Goal: Task Accomplishment & Management: Use online tool/utility

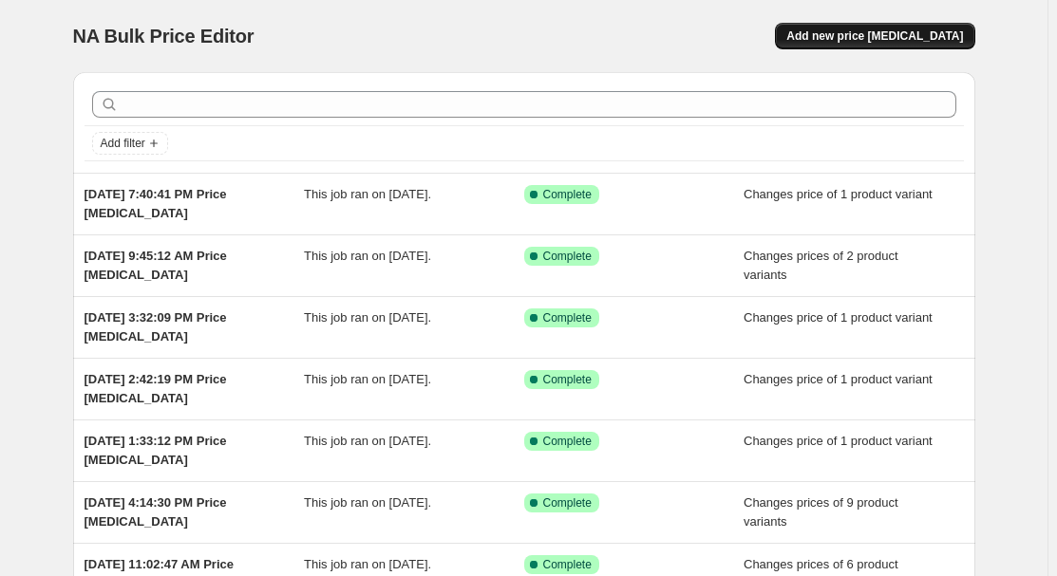
click at [928, 40] on span "Add new price [MEDICAL_DATA]" at bounding box center [874, 35] width 177 height 15
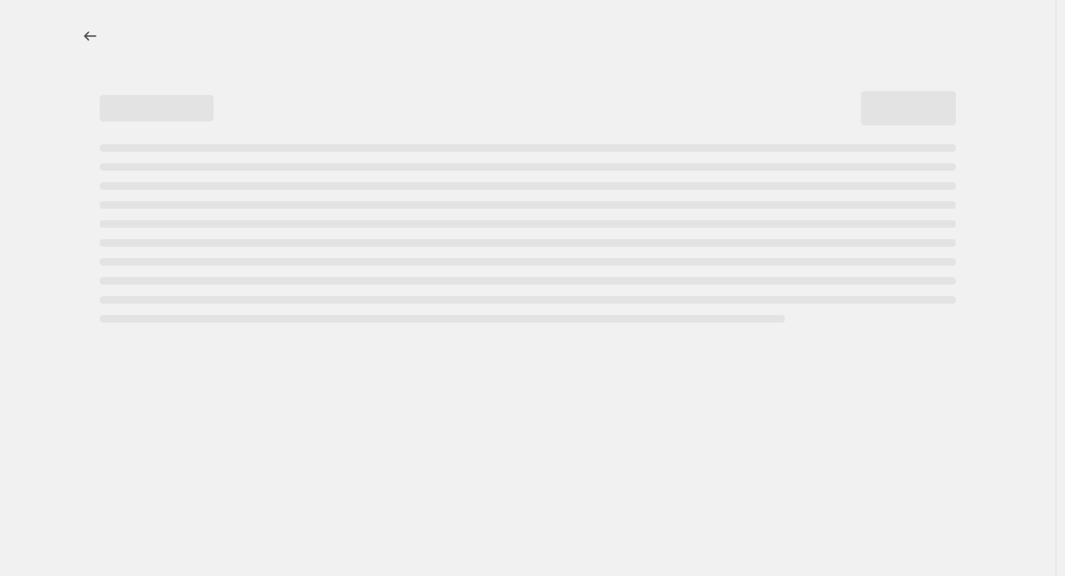
select select "percentage"
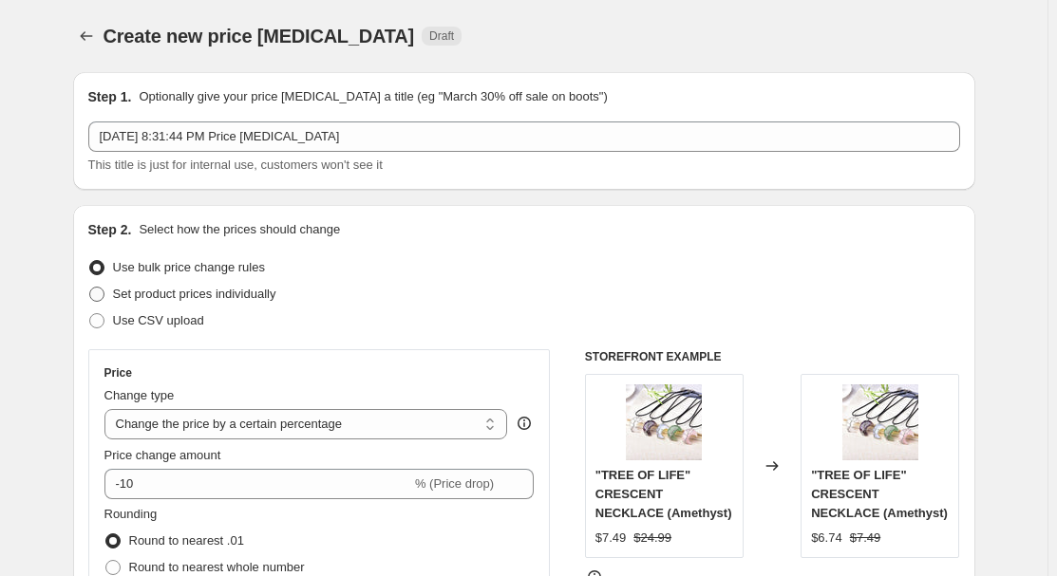
click at [194, 298] on span "Set product prices individually" at bounding box center [194, 294] width 163 height 14
click at [90, 288] on input "Set product prices individually" at bounding box center [89, 287] width 1 height 1
radio input "true"
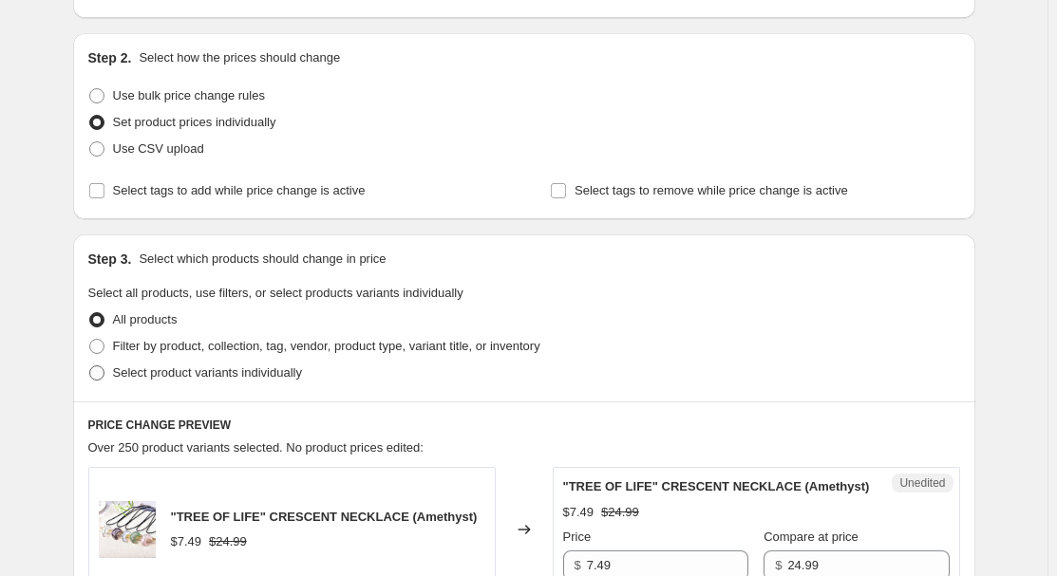
click at [183, 367] on span "Select product variants individually" at bounding box center [207, 373] width 189 height 14
click at [90, 366] on input "Select product variants individually" at bounding box center [89, 366] width 1 height 1
radio input "true"
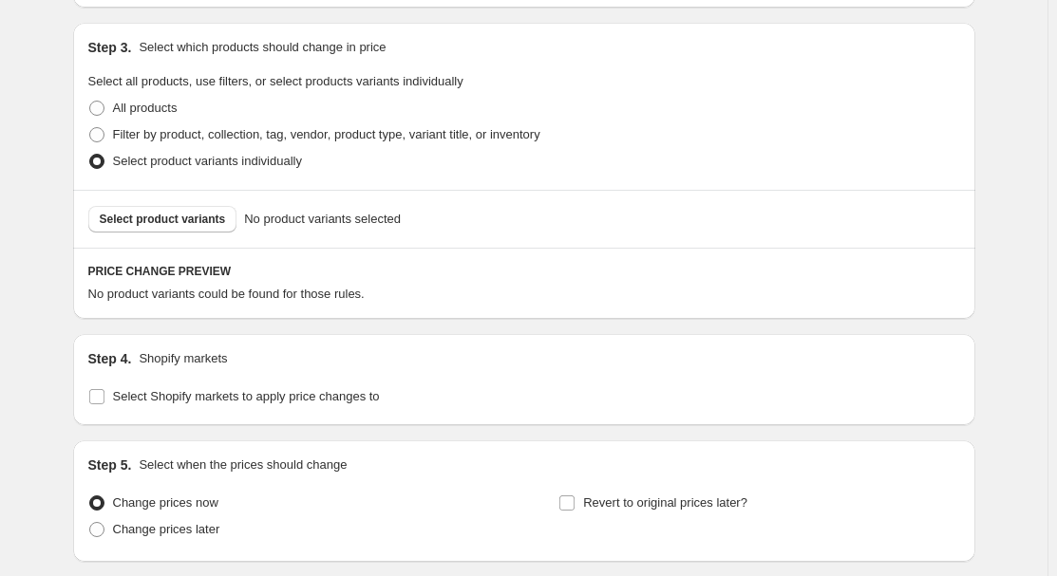
scroll to position [431, 0]
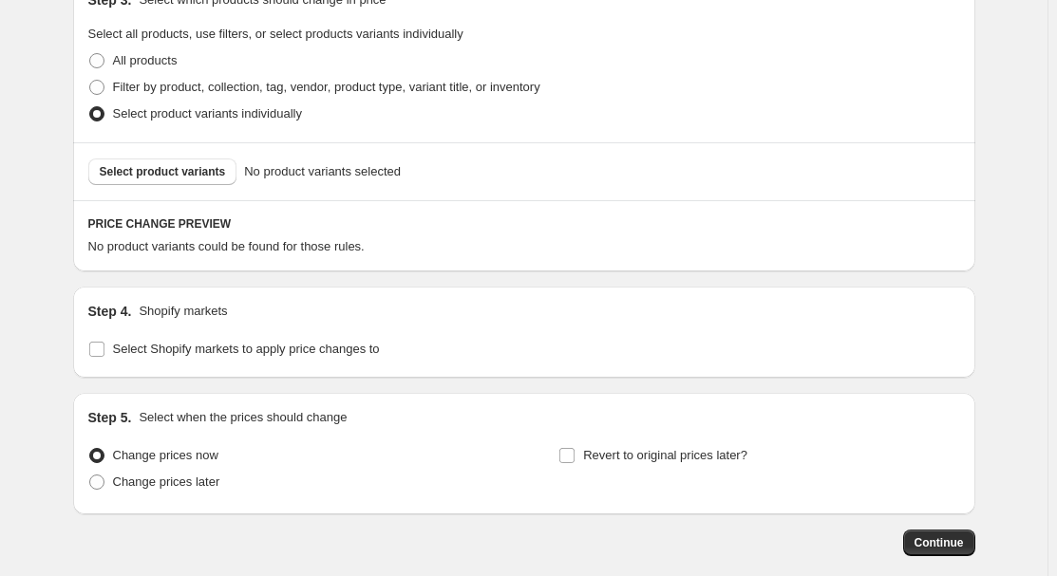
click at [158, 155] on div "Select product variants No product variants selected" at bounding box center [524, 171] width 902 height 58
click at [174, 164] on span "Select product variants" at bounding box center [163, 171] width 126 height 15
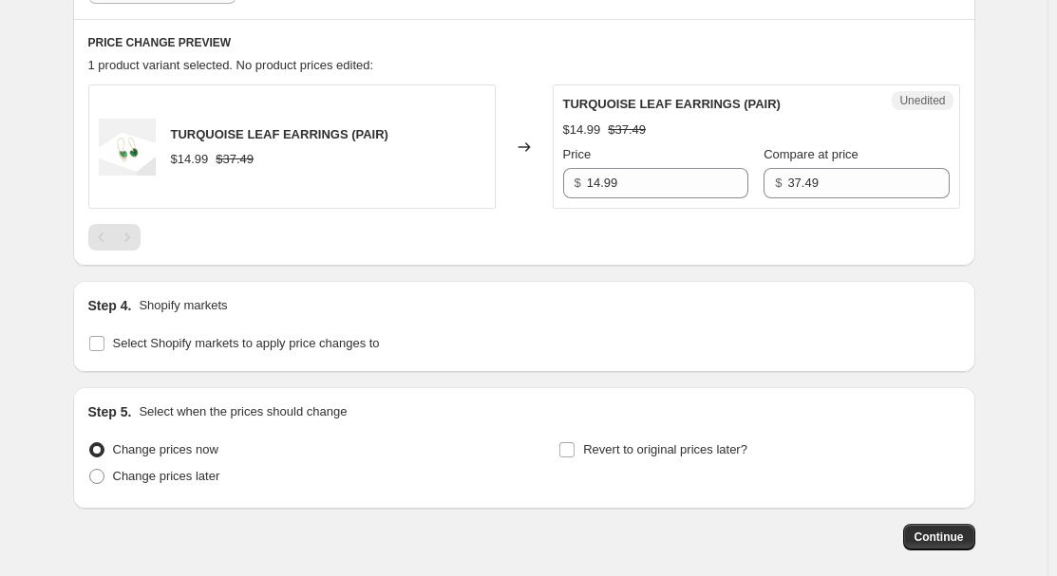
scroll to position [701, 0]
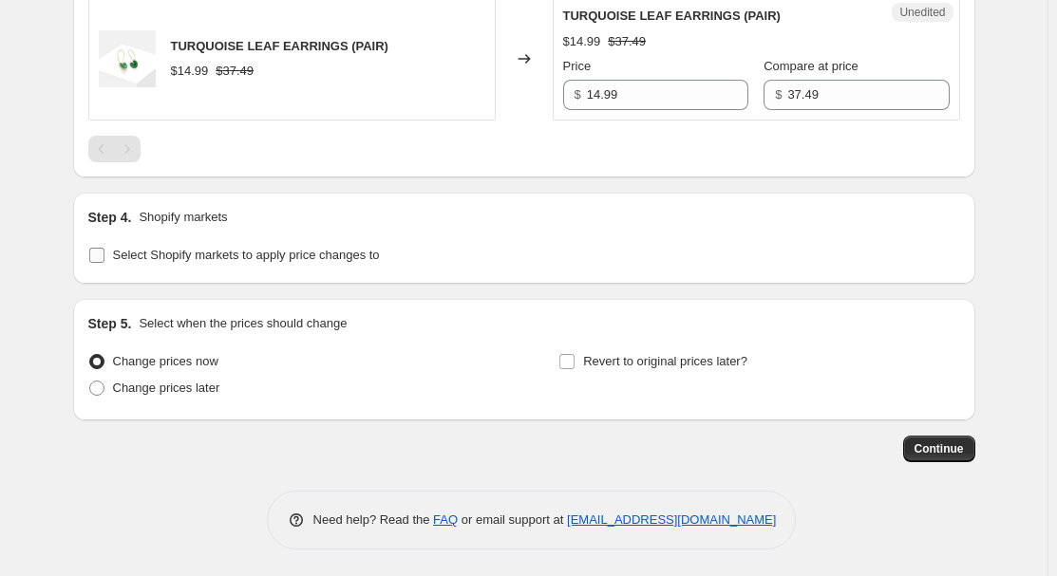
click at [229, 253] on span "Select Shopify markets to apply price changes to" at bounding box center [246, 255] width 267 height 14
click at [104, 253] on input "Select Shopify markets to apply price changes to" at bounding box center [96, 255] width 15 height 15
checkbox input "true"
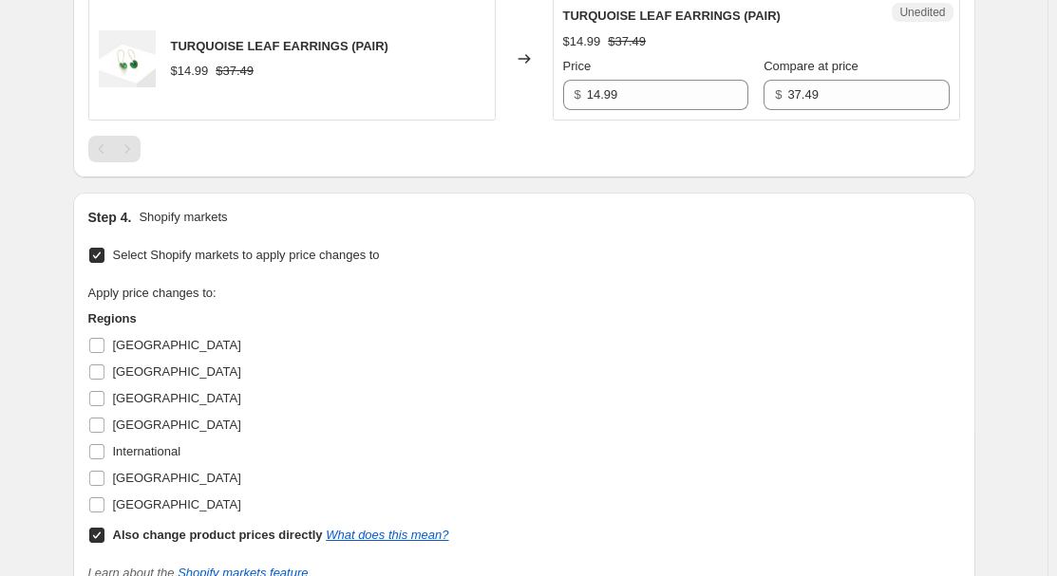
drag, startPoint x: 128, startPoint y: 338, endPoint x: 172, endPoint y: 346, distance: 44.3
click at [128, 338] on span "[GEOGRAPHIC_DATA]" at bounding box center [177, 345] width 128 height 14
click at [104, 338] on input "[GEOGRAPHIC_DATA]" at bounding box center [96, 345] width 15 height 15
checkbox input "true"
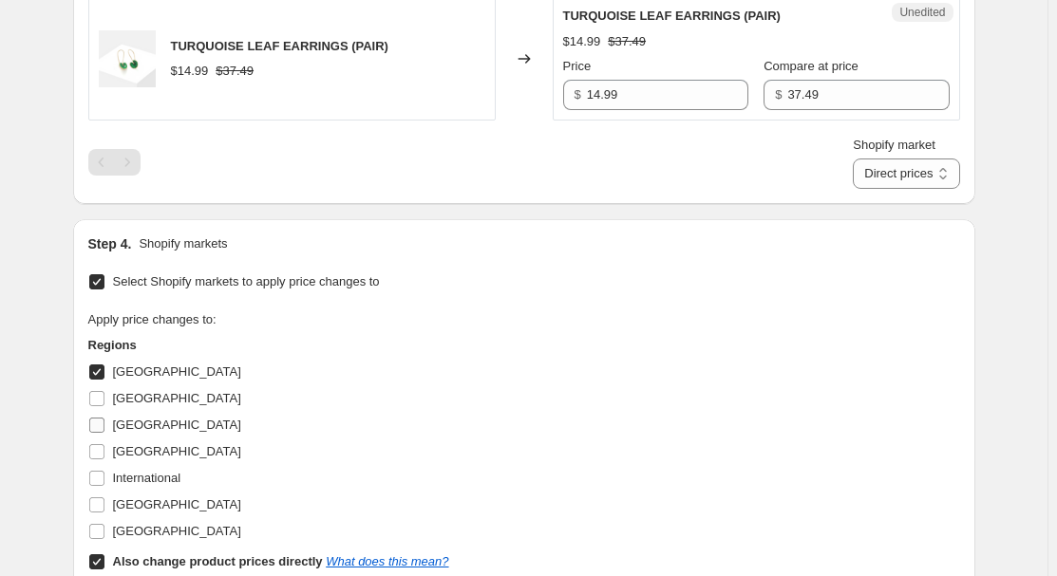
click at [122, 418] on span "[GEOGRAPHIC_DATA]" at bounding box center [177, 425] width 128 height 14
click at [104, 418] on input "[GEOGRAPHIC_DATA]" at bounding box center [96, 425] width 15 height 15
checkbox input "true"
click at [131, 450] on span "[GEOGRAPHIC_DATA]" at bounding box center [177, 451] width 128 height 14
click at [104, 450] on input "[GEOGRAPHIC_DATA]" at bounding box center [96, 451] width 15 height 15
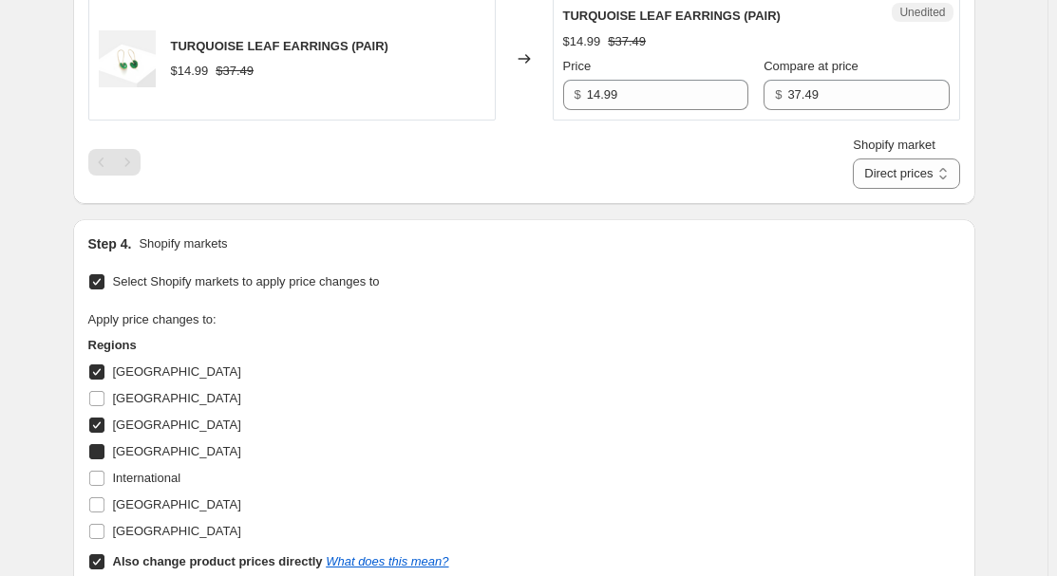
checkbox input "true"
click at [140, 498] on span "[GEOGRAPHIC_DATA]" at bounding box center [177, 504] width 128 height 14
click at [104, 498] on input "[GEOGRAPHIC_DATA]" at bounding box center [96, 504] width 15 height 15
checkbox input "true"
click at [130, 555] on b "Also change product prices directly" at bounding box center [218, 561] width 210 height 14
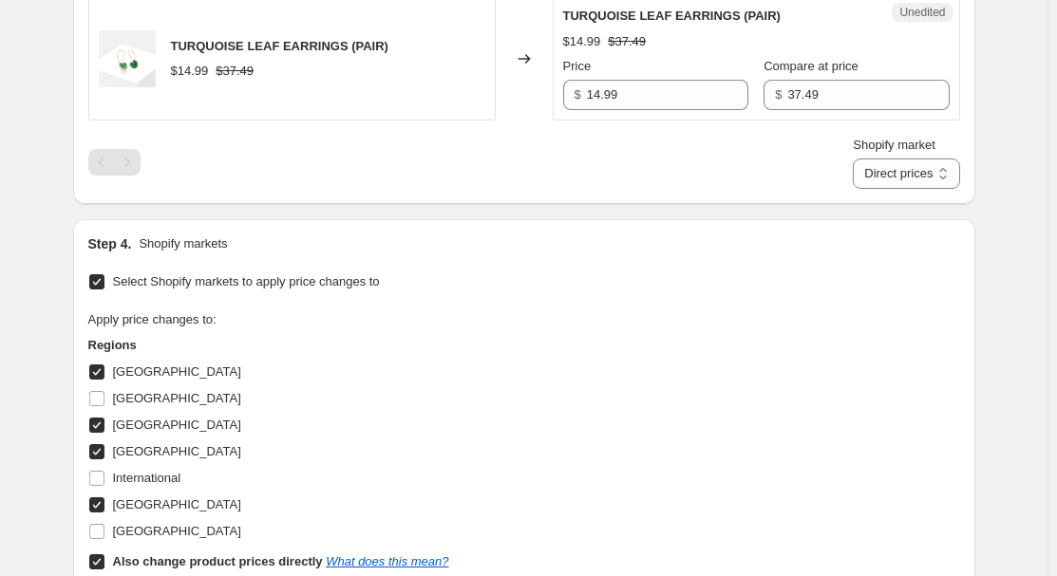
click at [104, 555] on input "Also change product prices directly What does this mean?" at bounding box center [96, 561] width 15 height 15
checkbox input "false"
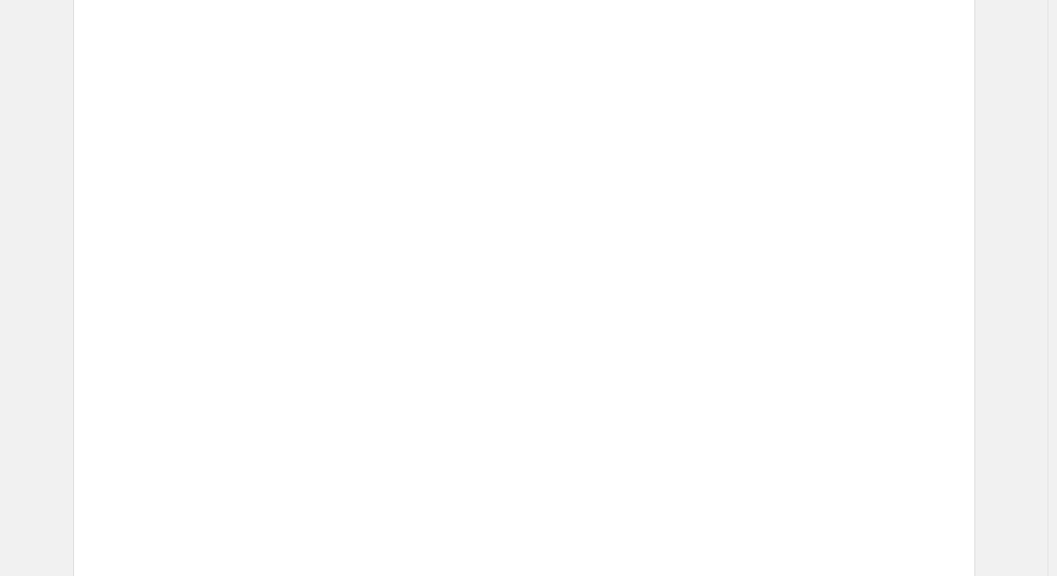
click at [617, 404] on div "Unedited Placeholder $53.15 $59.05 Price $ 53.15 Compare at price $ 59.05" at bounding box center [756, 460] width 407 height 124
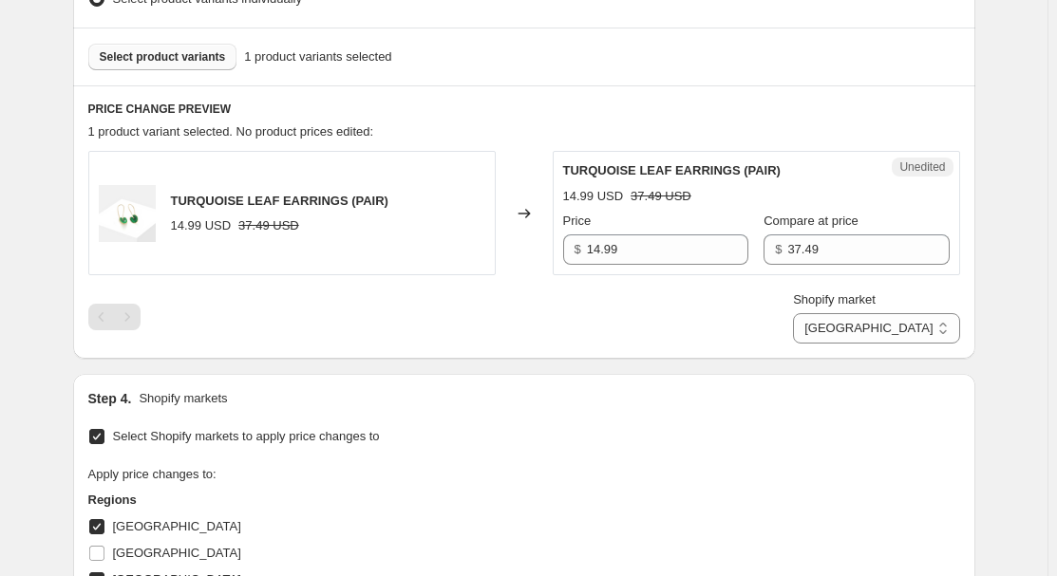
scroll to position [528, 0]
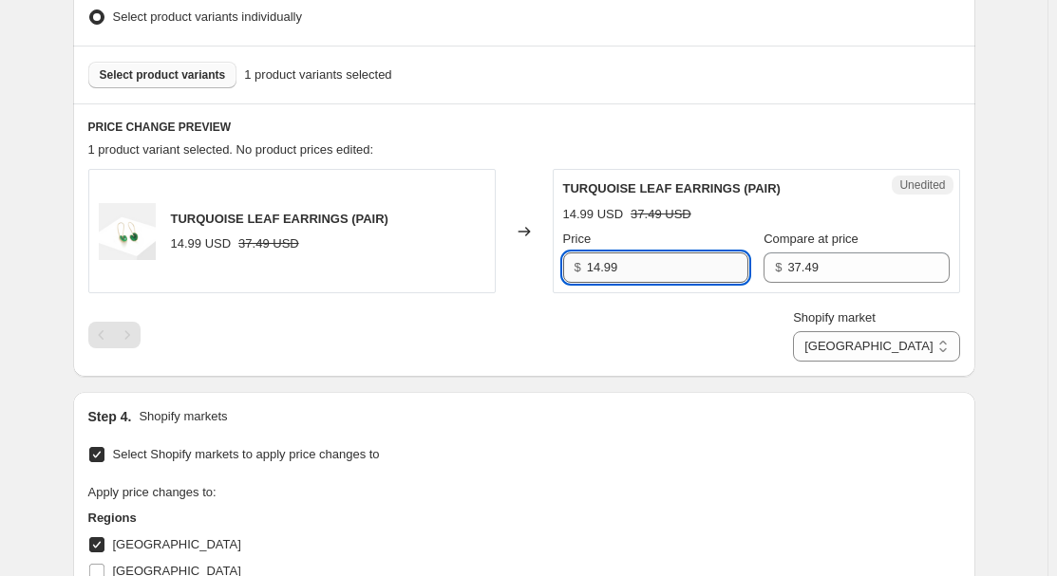
click at [681, 268] on input "14.99" at bounding box center [667, 268] width 161 height 30
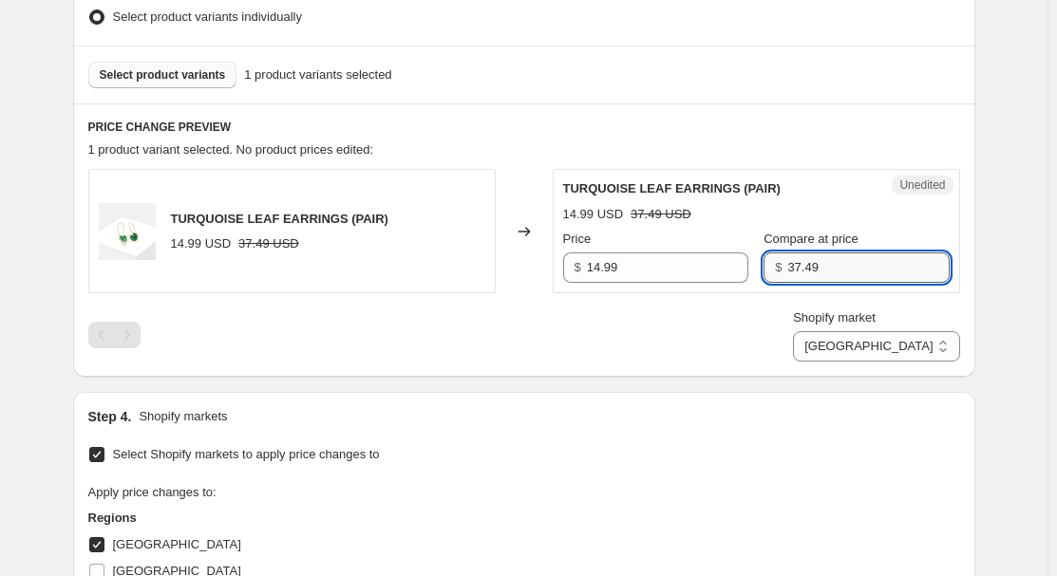
click at [815, 266] on input "37.49" at bounding box center [867, 268] width 161 height 30
drag, startPoint x: 931, startPoint y: 346, endPoint x: 927, endPoint y: 359, distance: 14.1
click at [931, 346] on select "[GEOGRAPHIC_DATA] [GEOGRAPHIC_DATA] [GEOGRAPHIC_DATA] [GEOGRAPHIC_DATA]" at bounding box center [876, 346] width 166 height 30
select select "34367439004"
click at [881, 362] on select "[GEOGRAPHIC_DATA] [GEOGRAPHIC_DATA] [GEOGRAPHIC_DATA] [GEOGRAPHIC_DATA]" at bounding box center [876, 346] width 166 height 30
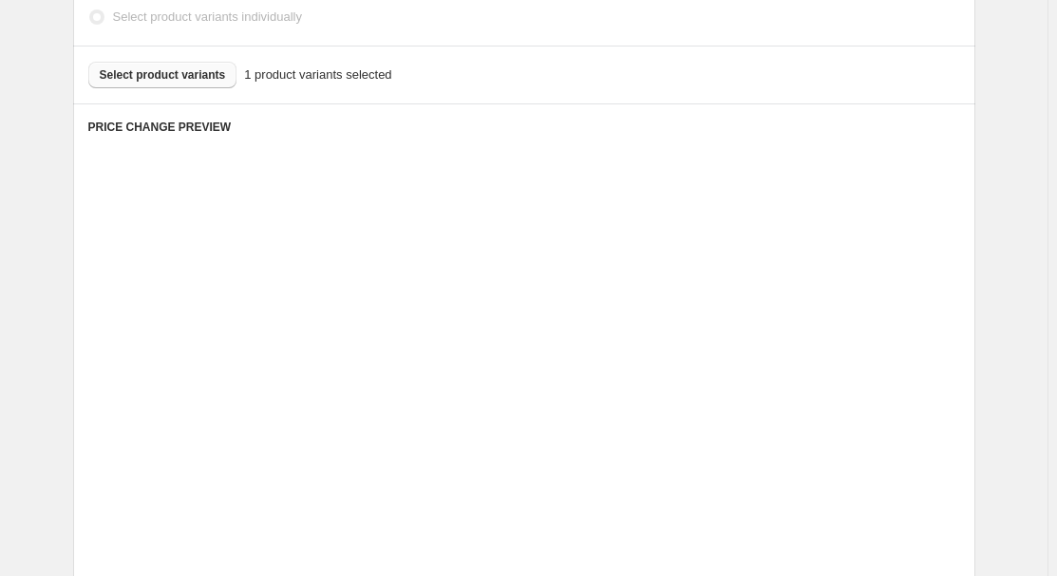
click at [832, 375] on span "Compare at price" at bounding box center [841, 373] width 95 height 14
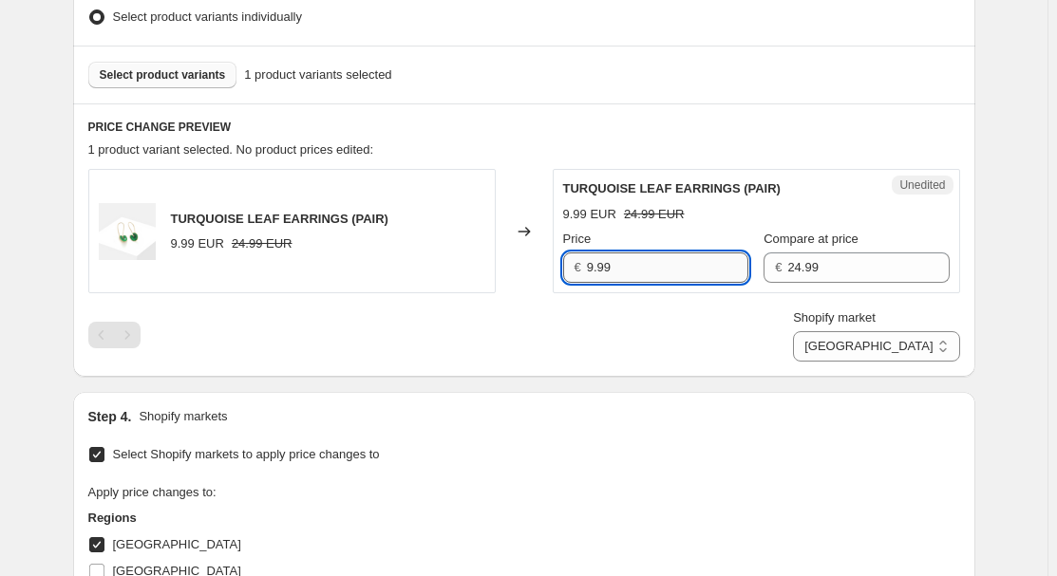
click at [672, 263] on input "9.99" at bounding box center [667, 268] width 161 height 30
type input "14.99"
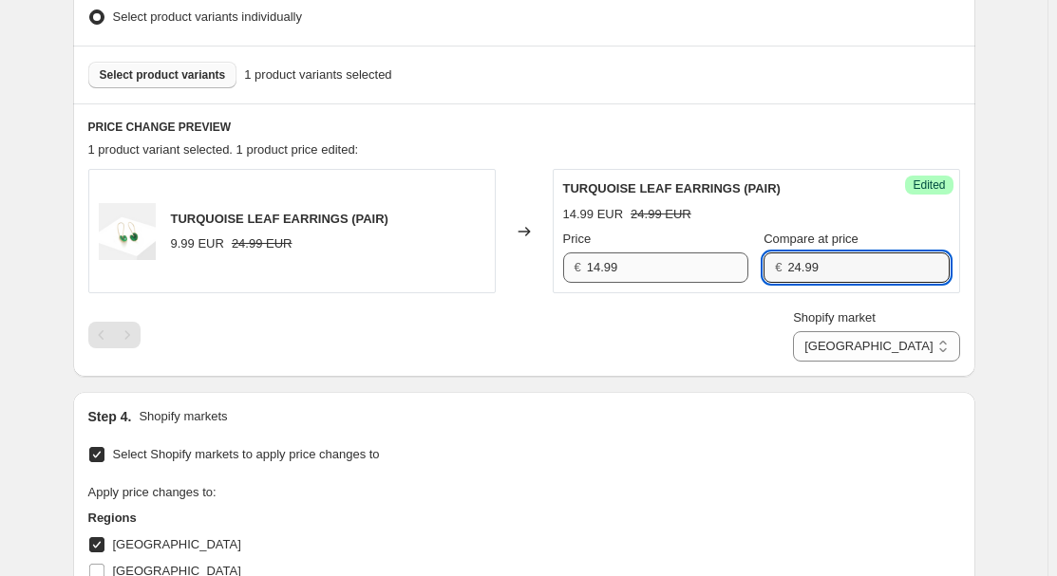
paste input "37.4"
type input "37.49"
click at [910, 348] on select "[GEOGRAPHIC_DATA] [GEOGRAPHIC_DATA] [GEOGRAPHIC_DATA] [GEOGRAPHIC_DATA]" at bounding box center [876, 346] width 166 height 30
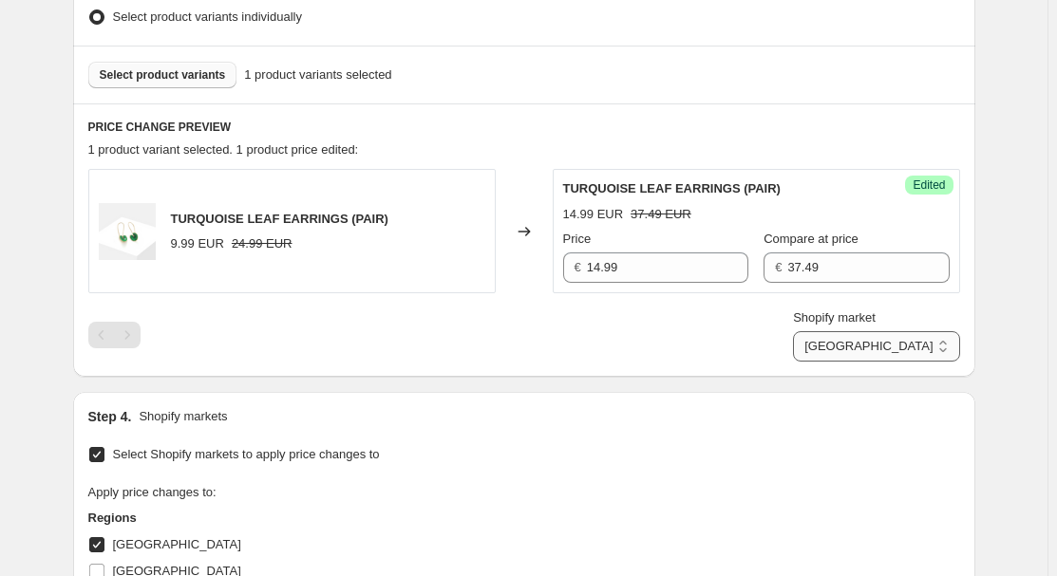
select select "34367406236"
click at [876, 362] on select "[GEOGRAPHIC_DATA] [GEOGRAPHIC_DATA] [GEOGRAPHIC_DATA] [GEOGRAPHIC_DATA]" at bounding box center [876, 346] width 166 height 30
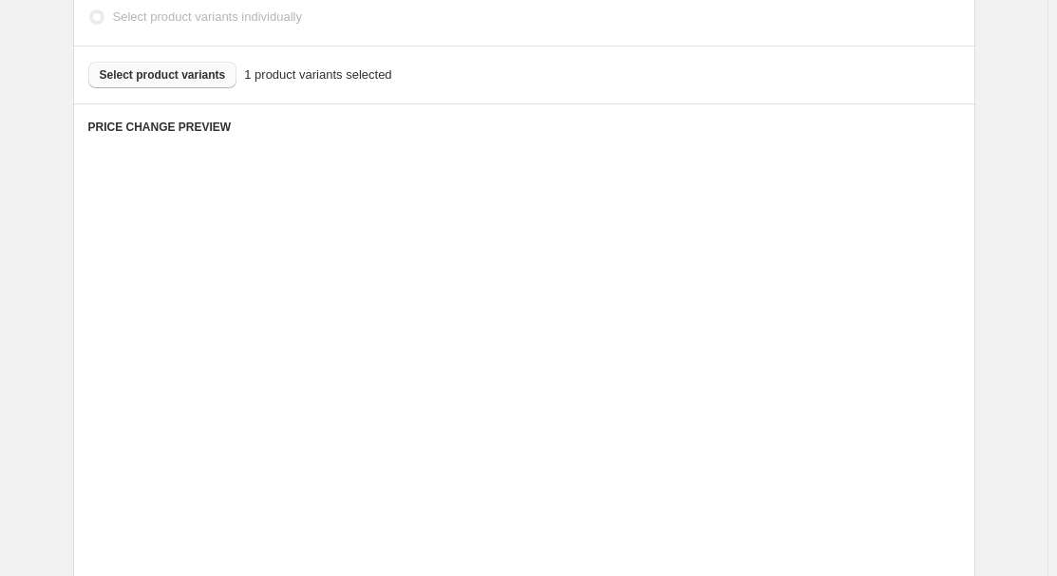
click at [784, 420] on div "Unedited Placeholder 53.15 EUR 59.05 EUR Price € 53.15 Compare at price € 59.05" at bounding box center [756, 365] width 407 height 124
click at [762, 422] on div "Unedited Placeholder 53.15 EUR 59.05 EUR Price € 53.15 Compare at price € 59.05" at bounding box center [756, 365] width 407 height 124
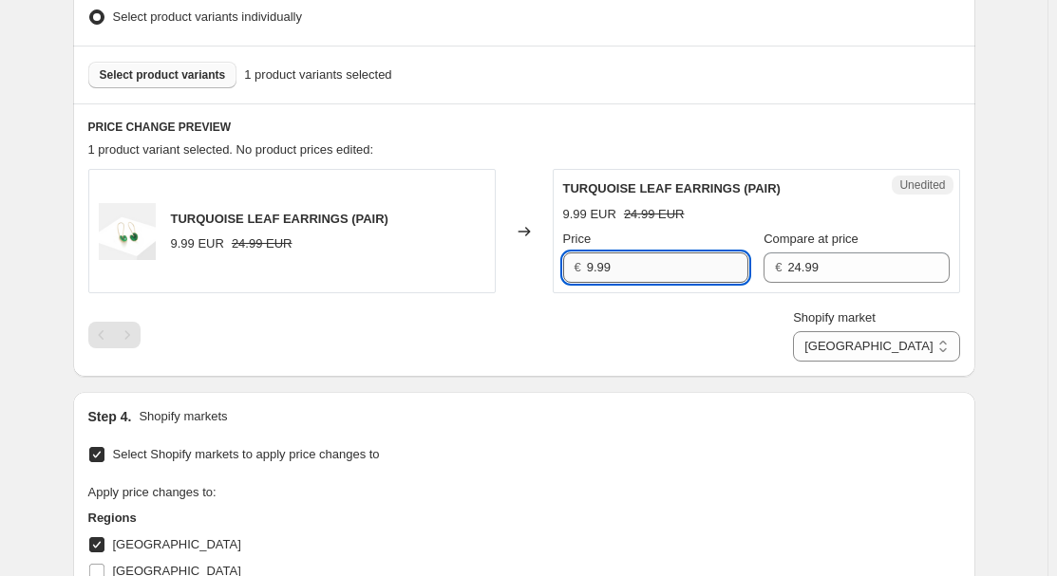
click at [667, 268] on input "9.99" at bounding box center [667, 268] width 161 height 30
type input "14.99"
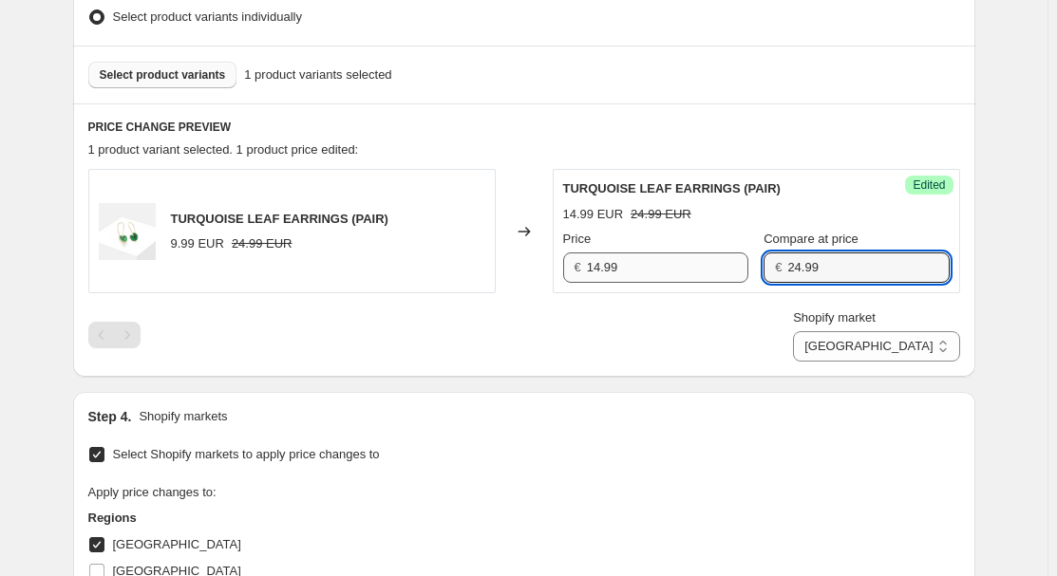
paste input "37.4"
type input "37.49"
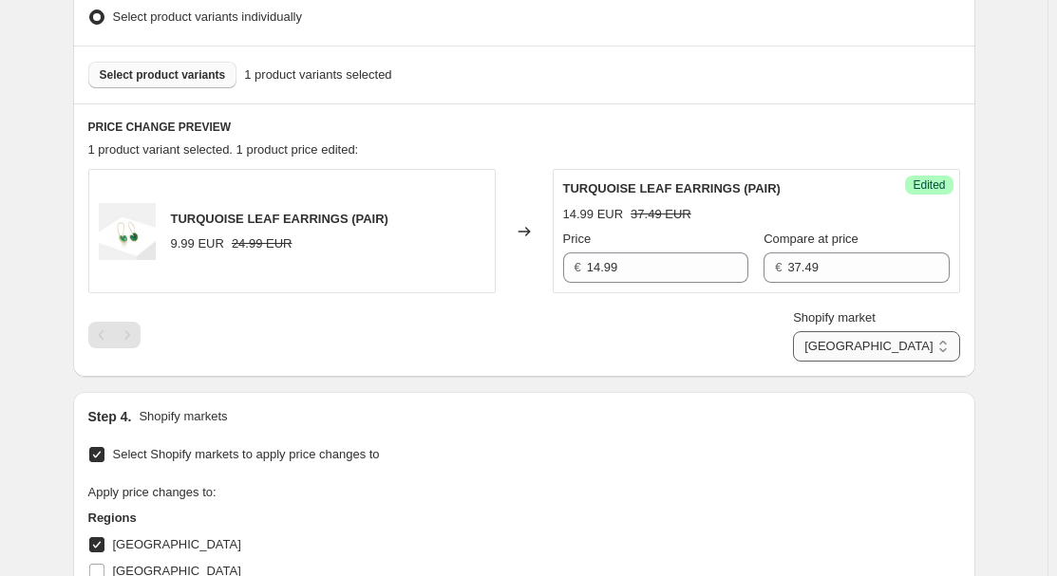
click at [918, 344] on select "[GEOGRAPHIC_DATA] [GEOGRAPHIC_DATA] [GEOGRAPHIC_DATA] [GEOGRAPHIC_DATA]" at bounding box center [876, 346] width 166 height 30
select select "34367209628"
click at [835, 362] on select "[GEOGRAPHIC_DATA] [GEOGRAPHIC_DATA] [GEOGRAPHIC_DATA] [GEOGRAPHIC_DATA]" at bounding box center [876, 346] width 166 height 30
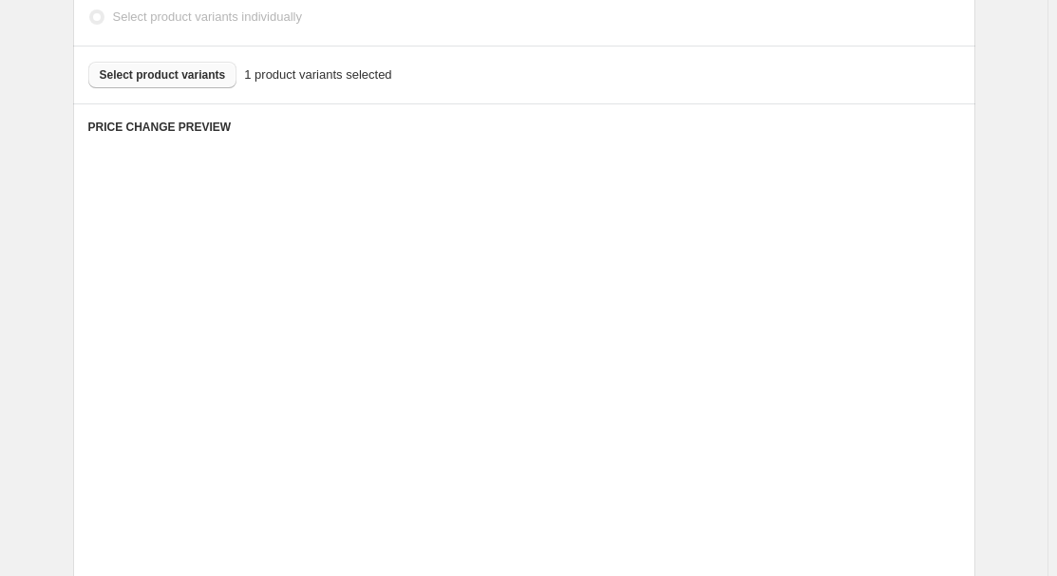
click at [810, 386] on div "€ 59.05" at bounding box center [872, 401] width 156 height 30
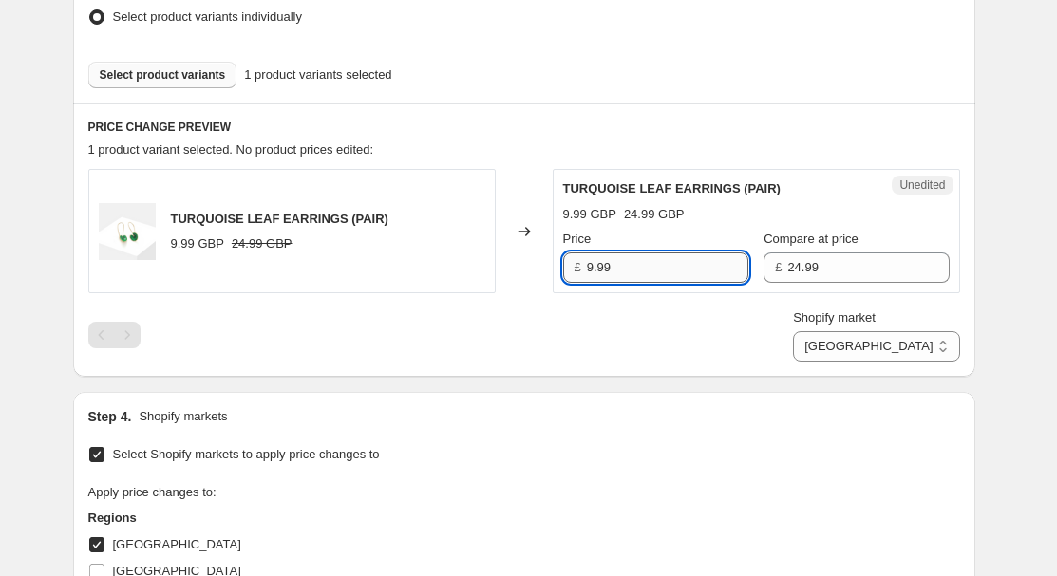
click at [671, 272] on input "9.99" at bounding box center [667, 268] width 161 height 30
type input "14.99"
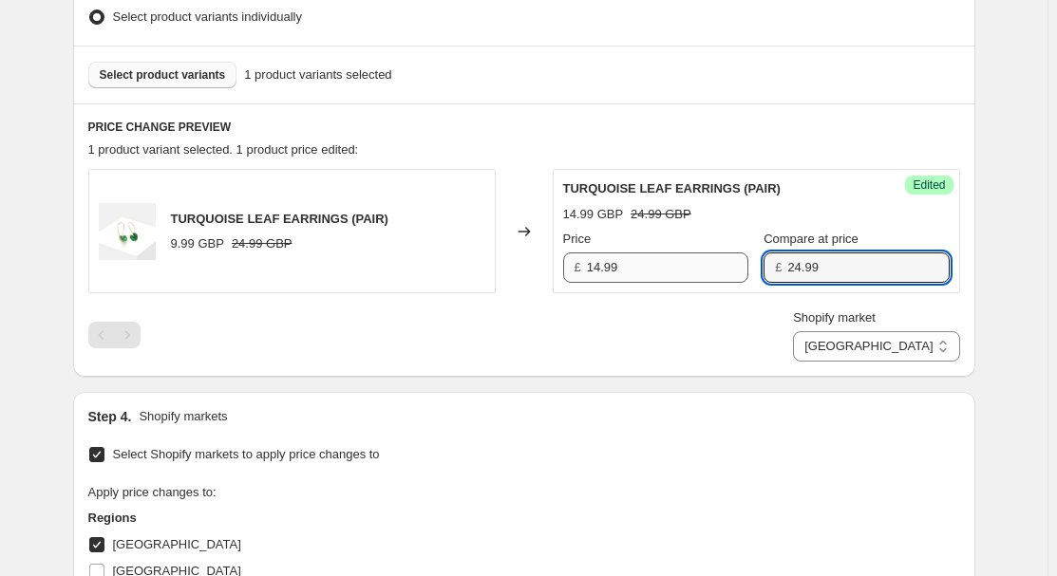
paste input "37.4"
type input "37.49"
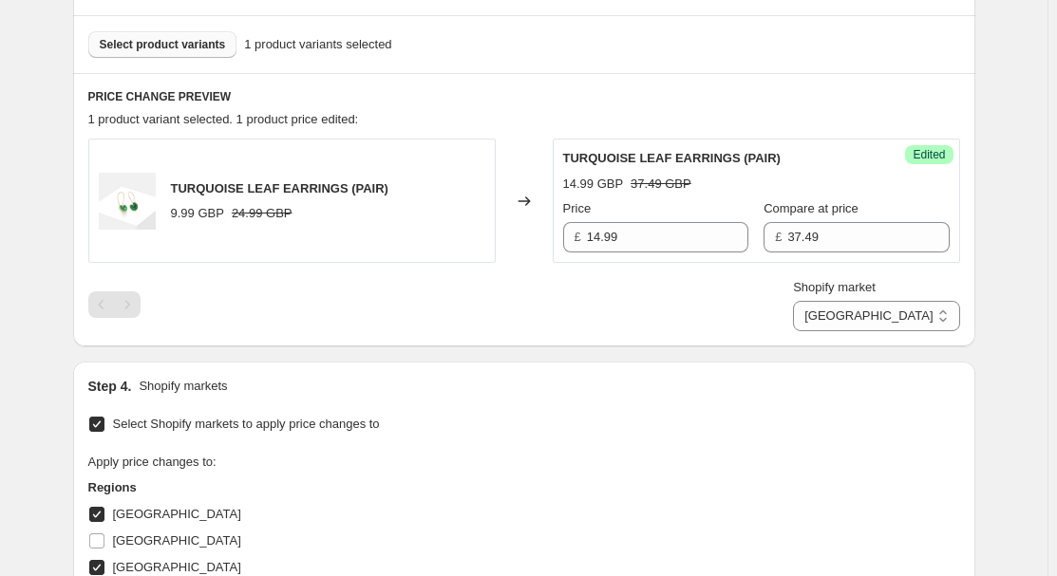
scroll to position [1040, 0]
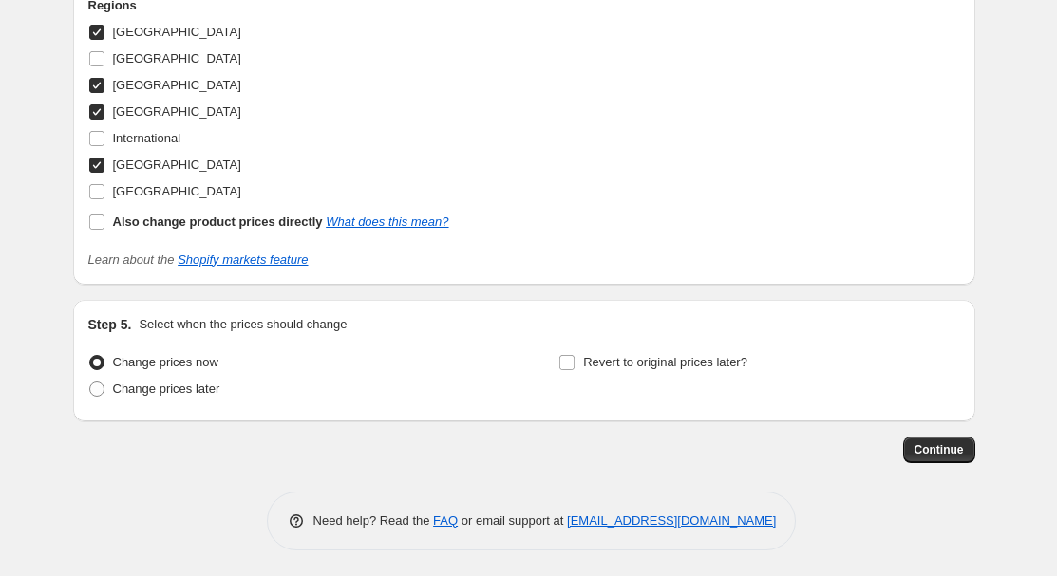
click at [878, 458] on div "Continue" at bounding box center [524, 450] width 902 height 27
click at [892, 450] on div "Continue" at bounding box center [524, 450] width 902 height 27
click at [975, 439] on button "Continue" at bounding box center [939, 450] width 72 height 27
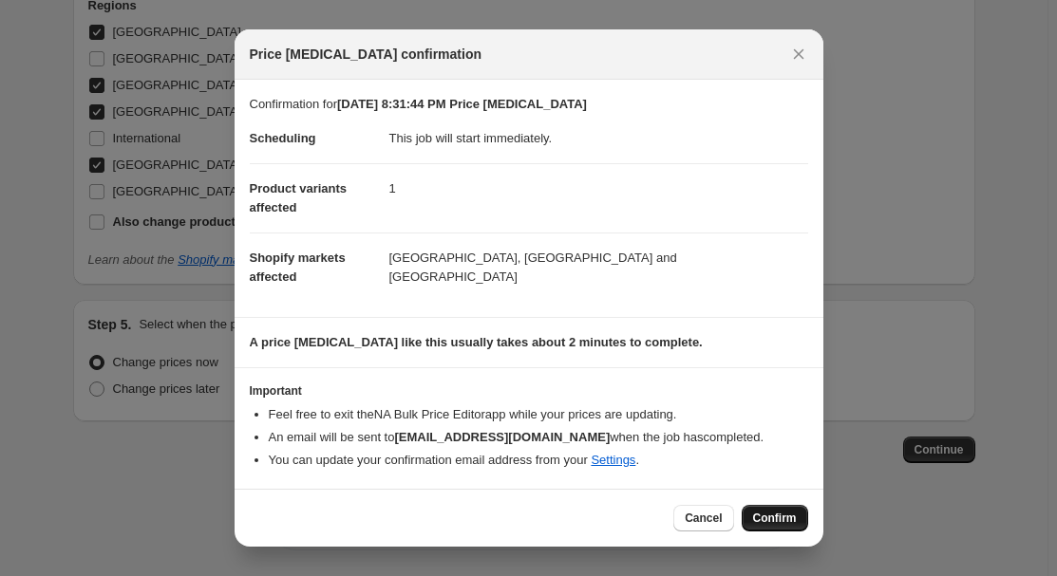
click at [768, 513] on span "Confirm" at bounding box center [775, 518] width 44 height 15
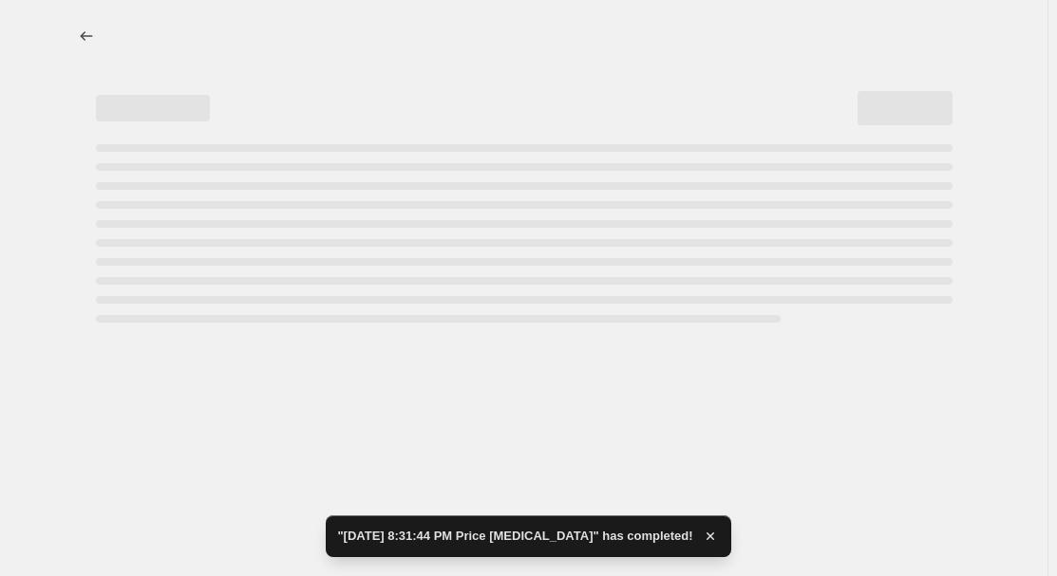
select select "34367209628"
